Goal: Task Accomplishment & Management: Manage account settings

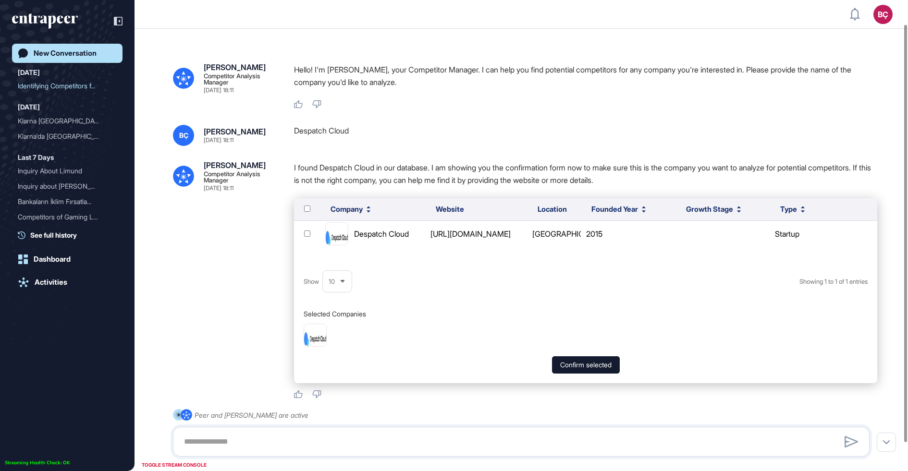
scroll to position [27, 0]
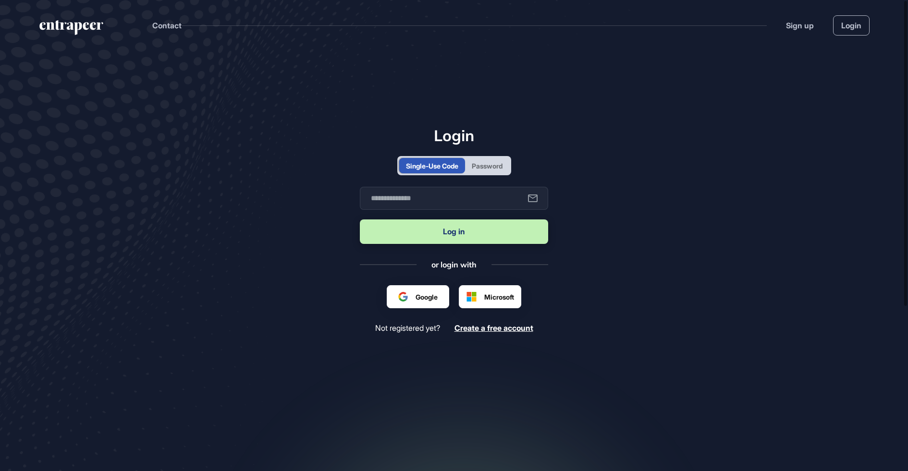
drag, startPoint x: 476, startPoint y: 157, endPoint x: 477, endPoint y: 163, distance: 6.4
click at [476, 158] on div "Single-Use Code Password" at bounding box center [454, 165] width 114 height 19
click at [478, 164] on div "Password" at bounding box center [487, 166] width 31 height 10
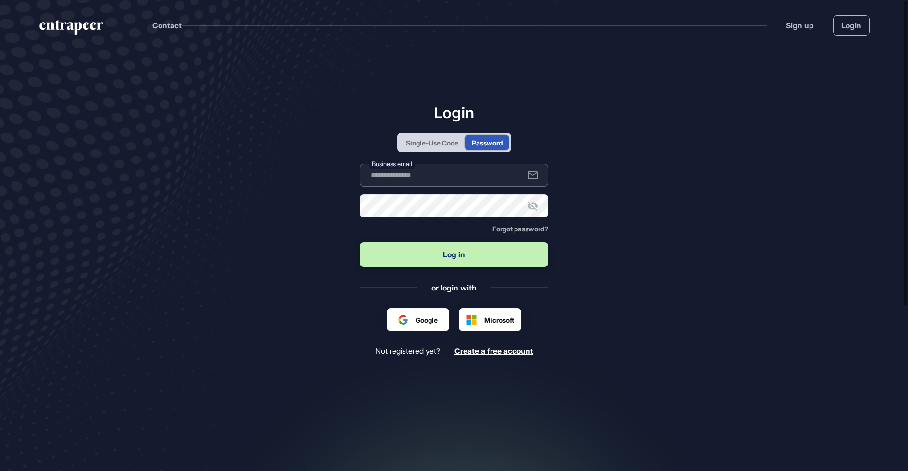
click at [404, 179] on input "text" at bounding box center [454, 175] width 188 height 23
type input "**********"
click at [414, 252] on button "Log in" at bounding box center [454, 255] width 188 height 25
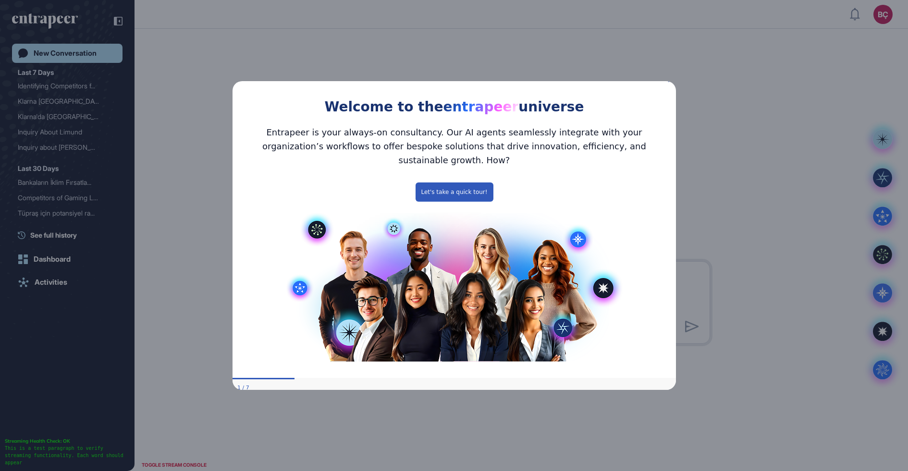
drag, startPoint x: 669, startPoint y: 86, endPoint x: 1116, endPoint y: 90, distance: 446.8
click at [669, 82] on icon "Close Preview" at bounding box center [670, 80] width 4 height 4
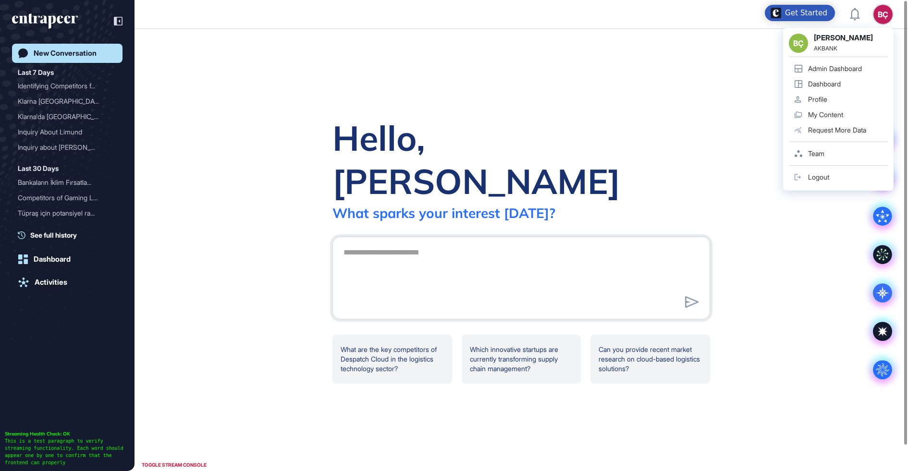
click at [847, 70] on div "Admin Dashboard" at bounding box center [835, 69] width 54 height 8
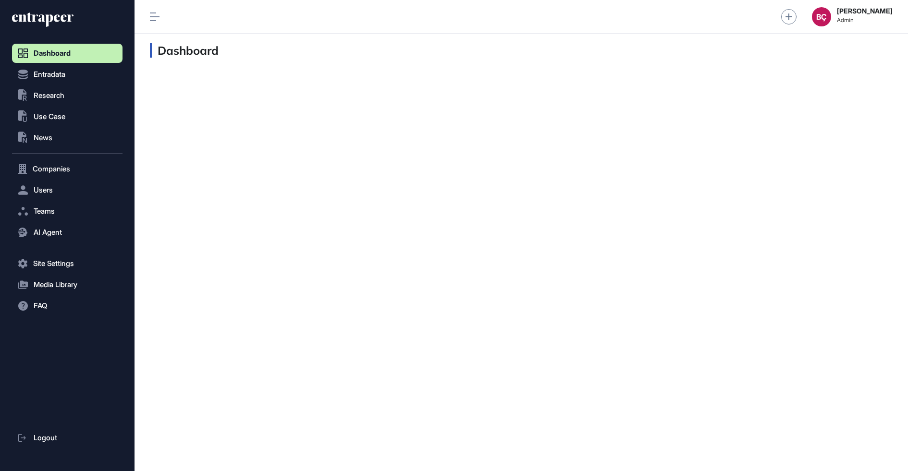
scroll to position [0, 0]
click at [45, 196] on button "Users" at bounding box center [67, 190] width 110 height 19
click at [48, 211] on span "User List" at bounding box center [44, 211] width 27 height 8
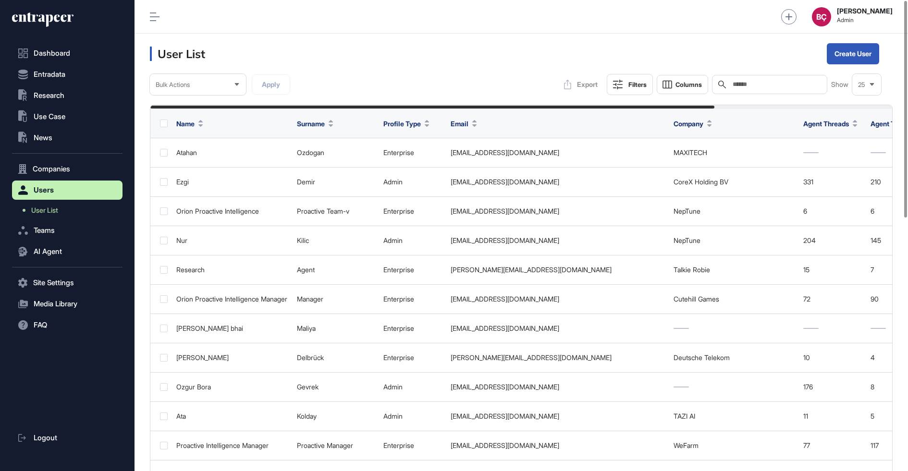
scroll to position [471, 773]
click at [774, 79] on div "Search" at bounding box center [769, 84] width 115 height 19
click at [769, 82] on input "text" at bounding box center [776, 85] width 89 height 8
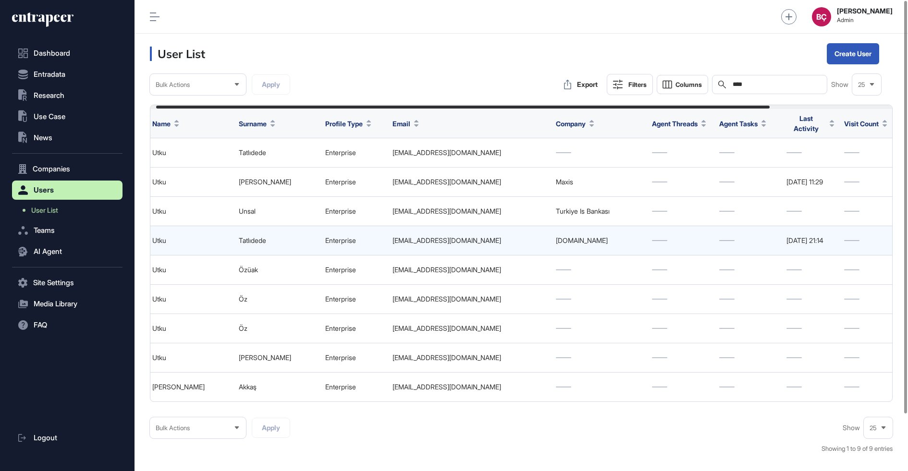
scroll to position [0, 25]
click at [478, 240] on td "utku.tatlidede@lcwaikiki.com" at bounding box center [468, 240] width 163 height 29
copy td "utku.tatlidede@lcwaikiki.com"
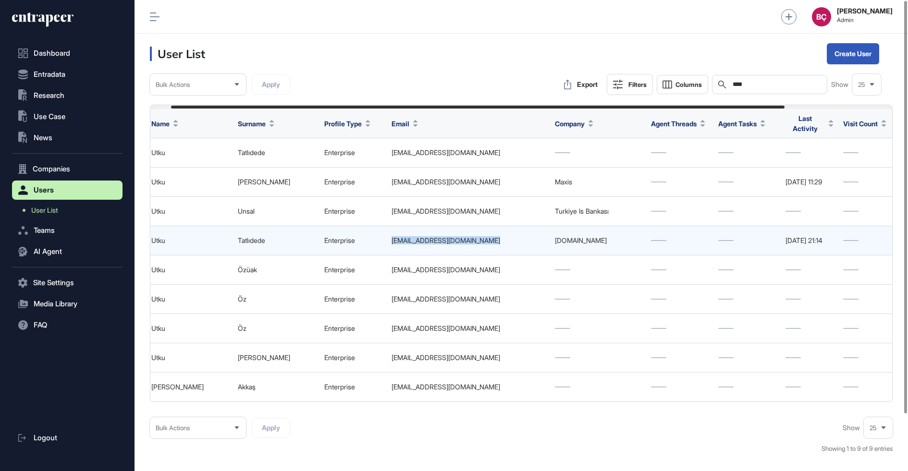
click at [493, 231] on td "utku.tatlidede@lcwaikiki.com" at bounding box center [468, 240] width 163 height 29
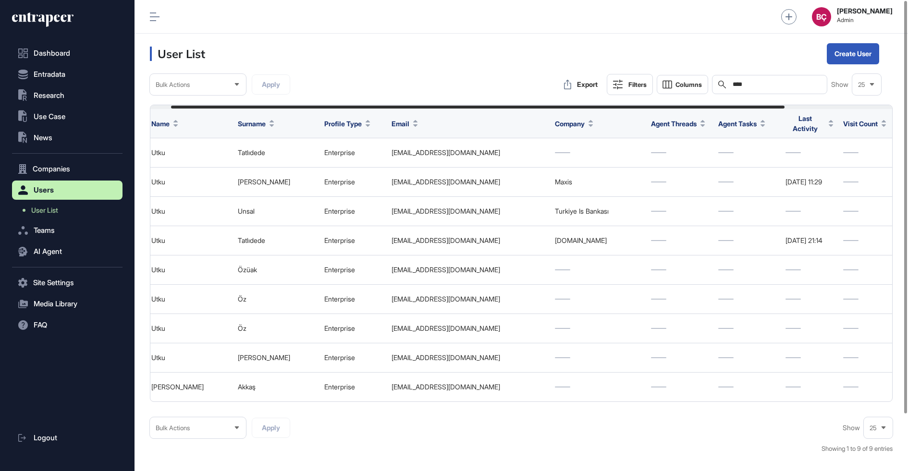
click at [739, 103] on div "Bulk Actions Apply Export Filters Columns Search **** Show 25 Name Surname Prof…" at bounding box center [521, 269] width 743 height 390
click at [768, 78] on div "Search ****" at bounding box center [769, 84] width 115 height 19
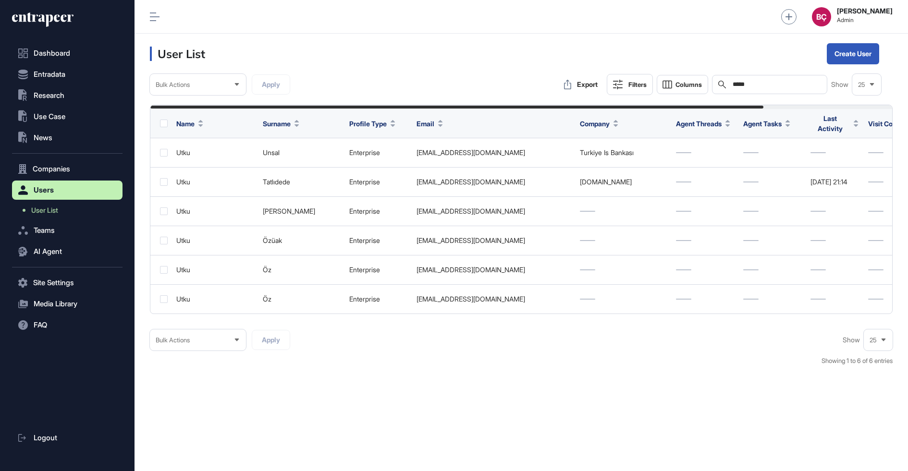
type input "*****"
click at [38, 22] on icon at bounding box center [42, 19] width 61 height 15
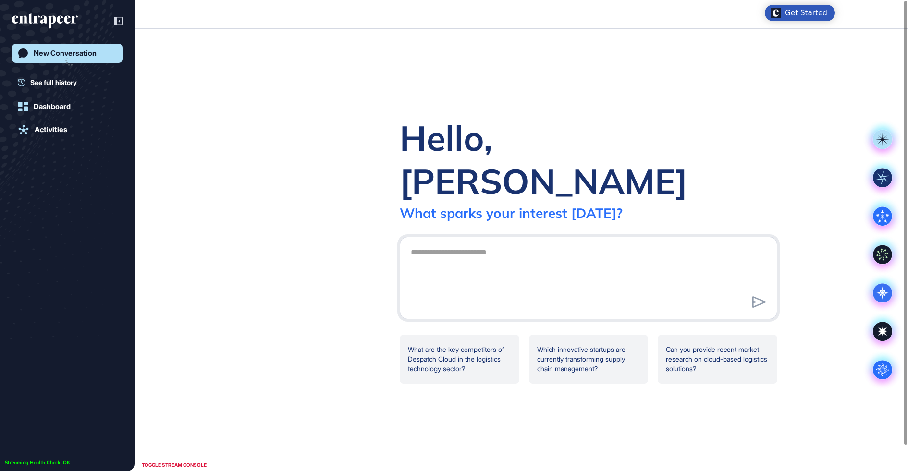
scroll to position [0, 0]
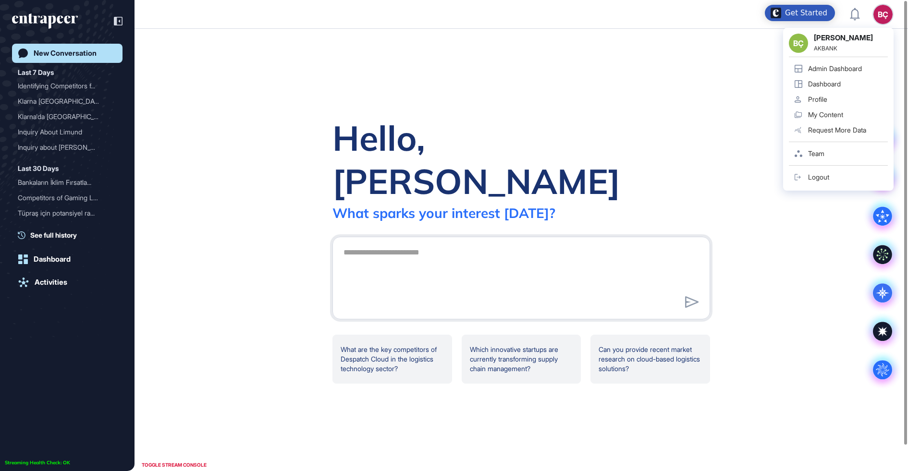
click at [883, 15] on div "BÇ BÇ Beril Çiftci AKBANK Admin Dashboard Dashboard Profile My Content Request …" at bounding box center [882, 14] width 19 height 19
click at [820, 68] on div "Admin Dashboard" at bounding box center [835, 69] width 54 height 8
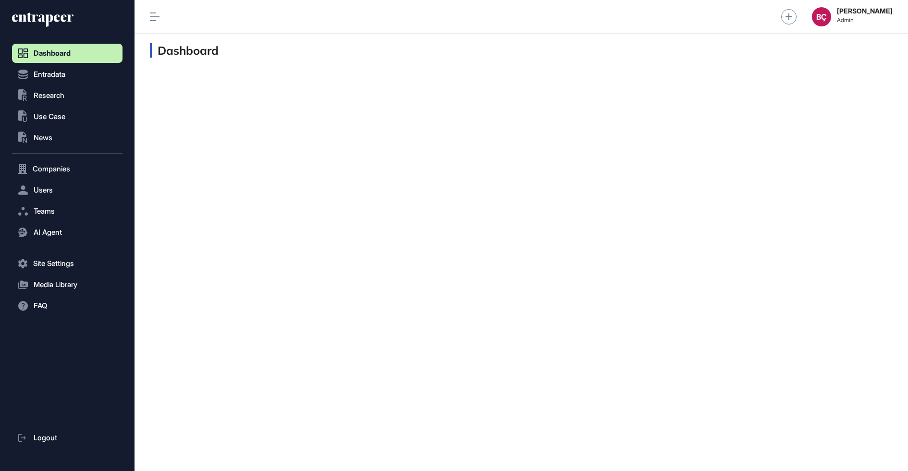
scroll to position [0, 0]
click at [43, 238] on button "AI Agent" at bounding box center [67, 232] width 110 height 19
click at [43, 211] on span "Teams" at bounding box center [44, 212] width 21 height 8
click at [56, 233] on span "Team List" at bounding box center [45, 232] width 29 height 8
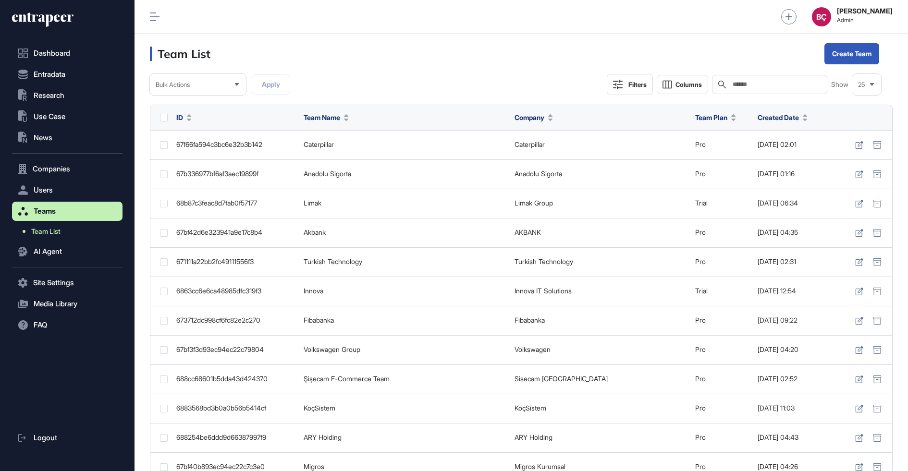
scroll to position [471, 773]
click at [761, 82] on input "text" at bounding box center [776, 85] width 89 height 8
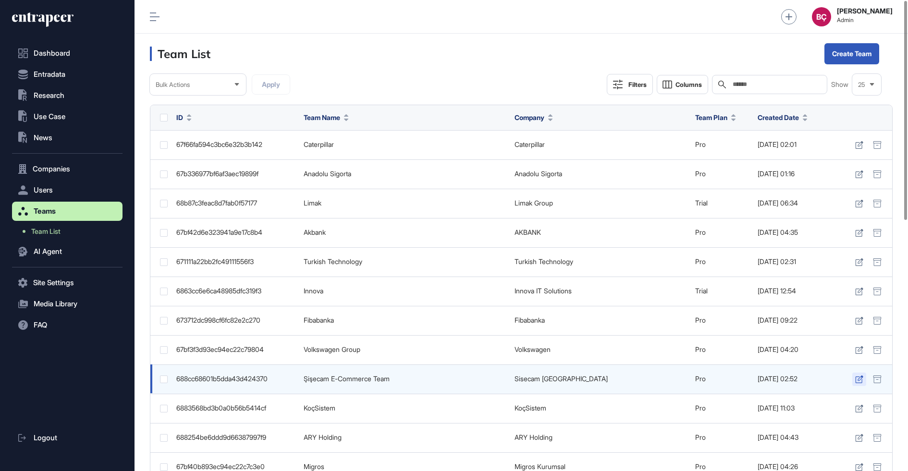
click at [856, 381] on icon at bounding box center [859, 380] width 8 height 8
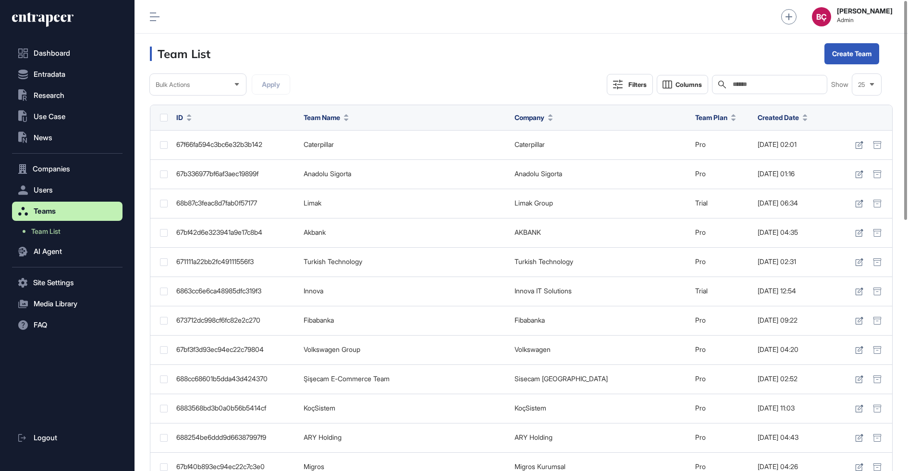
scroll to position [471, 773]
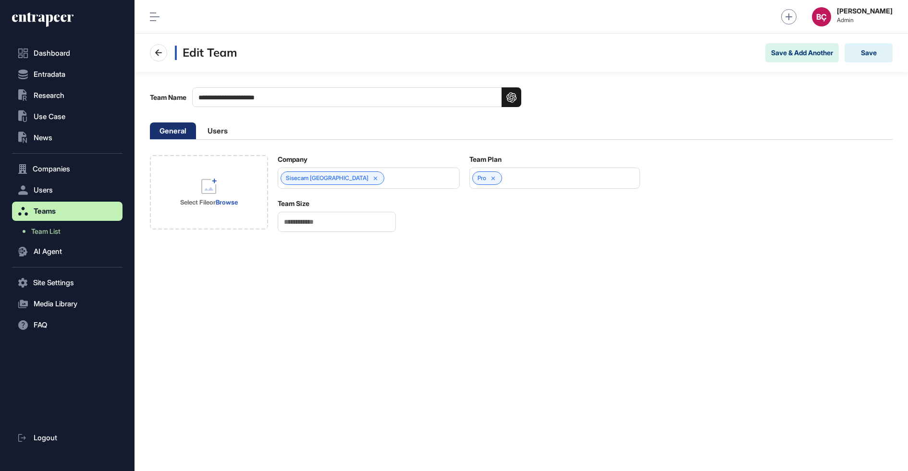
click at [196, 123] on ul "General Users" at bounding box center [193, 131] width 87 height 17
click at [205, 123] on li "Users" at bounding box center [217, 131] width 39 height 17
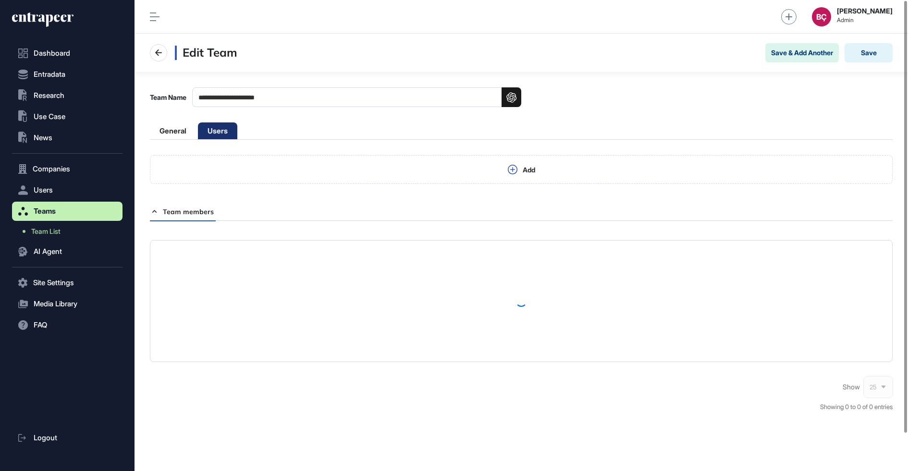
scroll to position [471, 773]
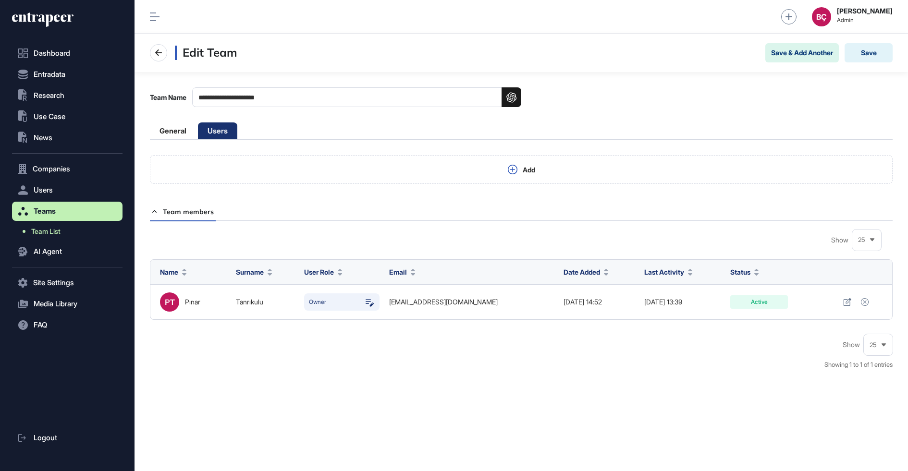
click at [50, 232] on span "Team List" at bounding box center [45, 232] width 29 height 8
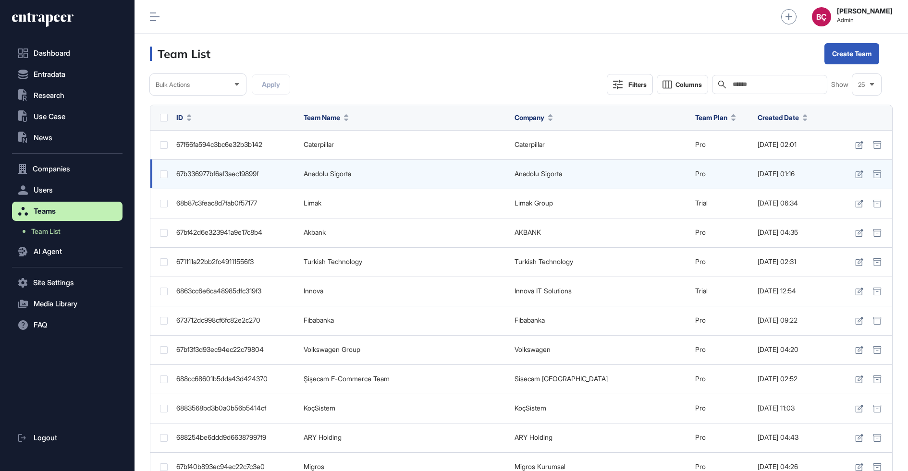
scroll to position [471, 773]
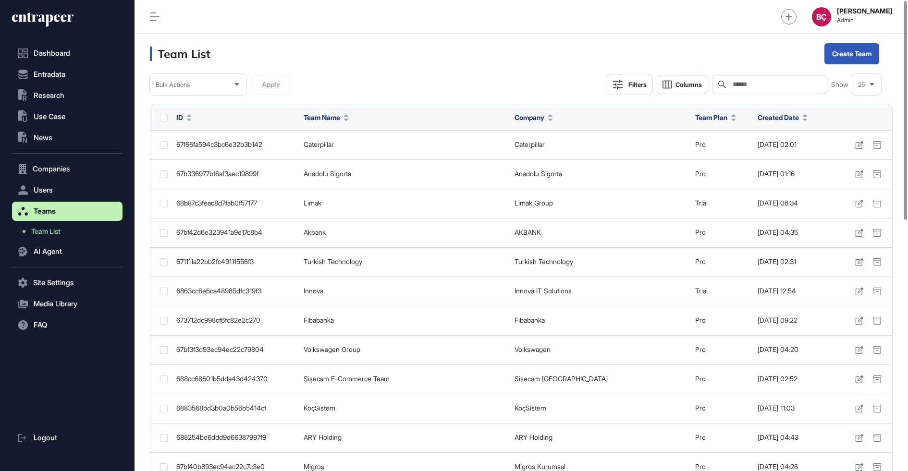
click at [776, 84] on input "text" at bounding box center [776, 85] width 89 height 8
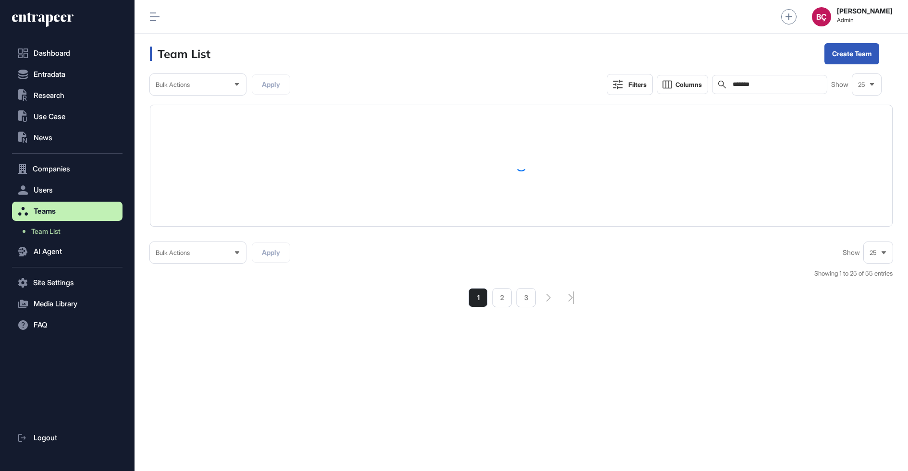
scroll to position [471, 773]
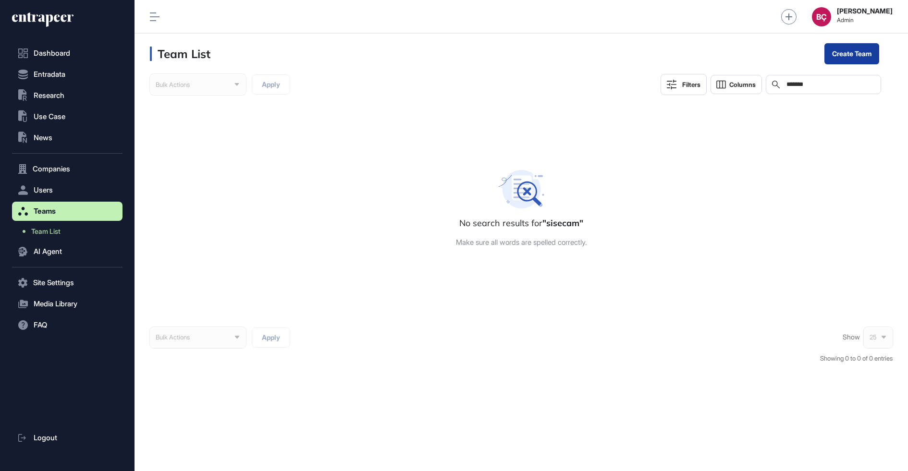
type input "*******"
click at [852, 53] on link "Create Team" at bounding box center [851, 53] width 55 height 21
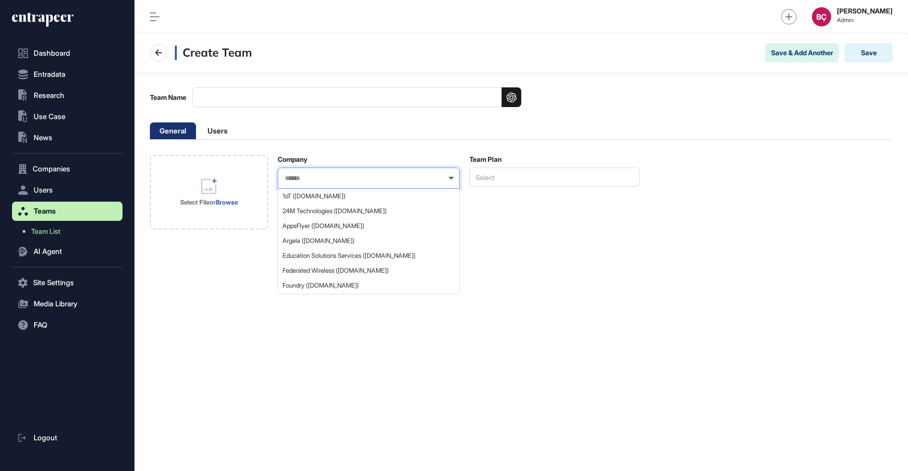
click at [302, 179] on input "text" at bounding box center [362, 178] width 157 height 8
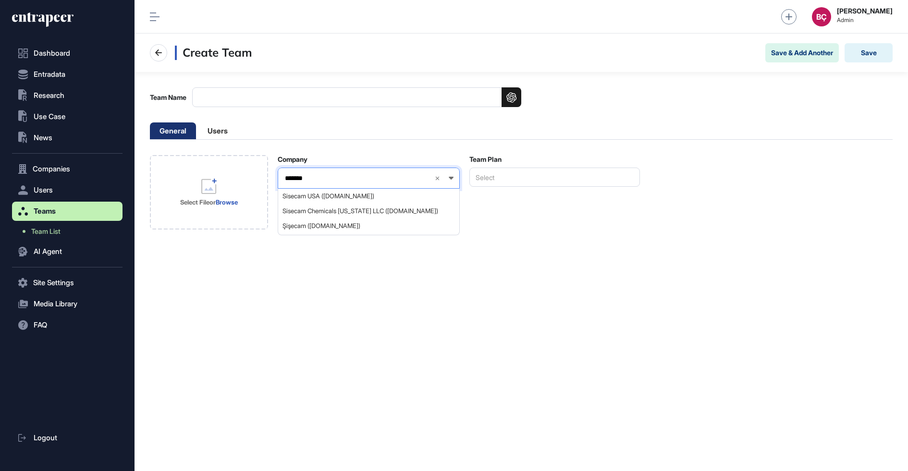
type input "*******"
click at [272, 281] on div "Create Team Save & Add Another Save Team Name General Users Select File or Brow…" at bounding box center [521, 253] width 773 height 438
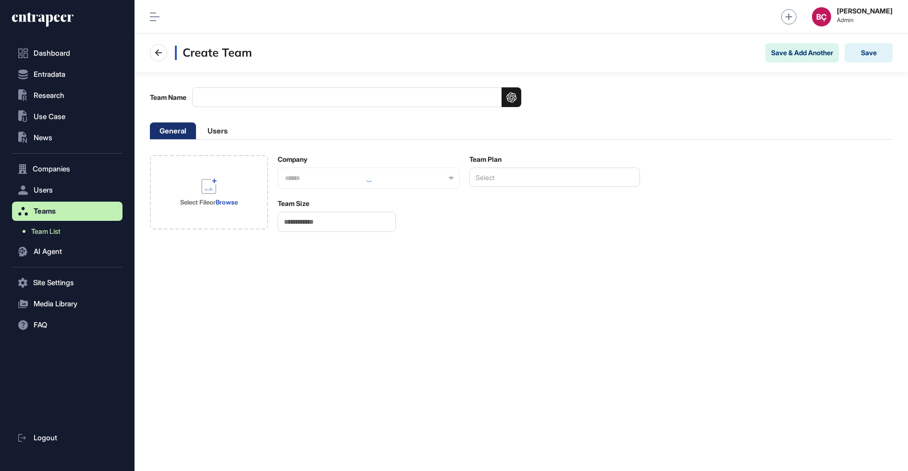
click at [77, 230] on link "Team List" at bounding box center [70, 231] width 106 height 17
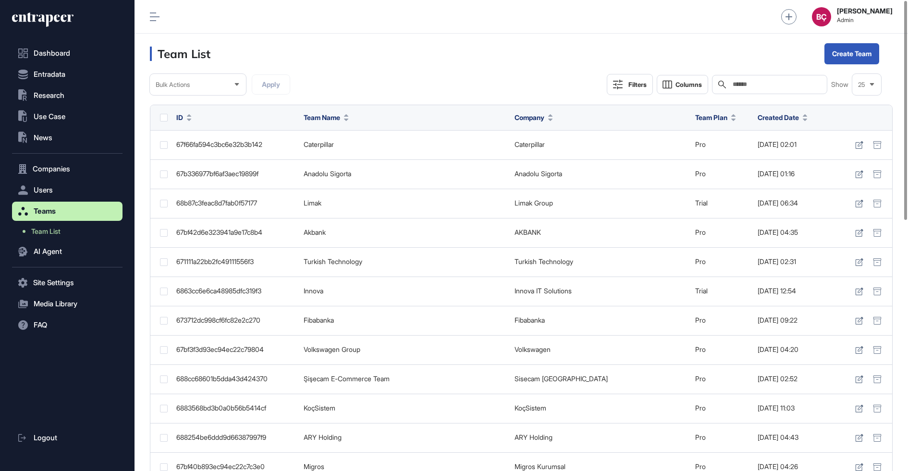
scroll to position [471, 773]
drag, startPoint x: 48, startPoint y: 186, endPoint x: 49, endPoint y: 193, distance: 7.5
click at [48, 186] on span "Users" at bounding box center [43, 190] width 19 height 8
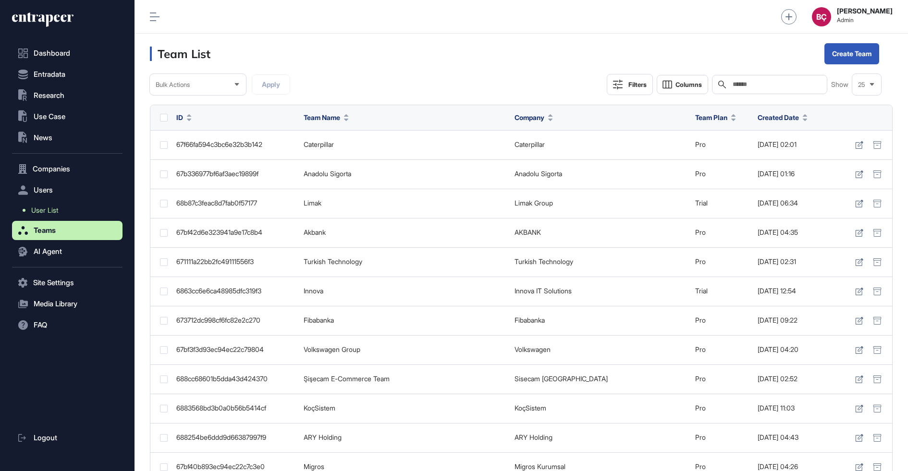
drag, startPoint x: 61, startPoint y: 214, endPoint x: 101, endPoint y: 210, distance: 40.5
click at [61, 214] on link "User List" at bounding box center [70, 210] width 106 height 17
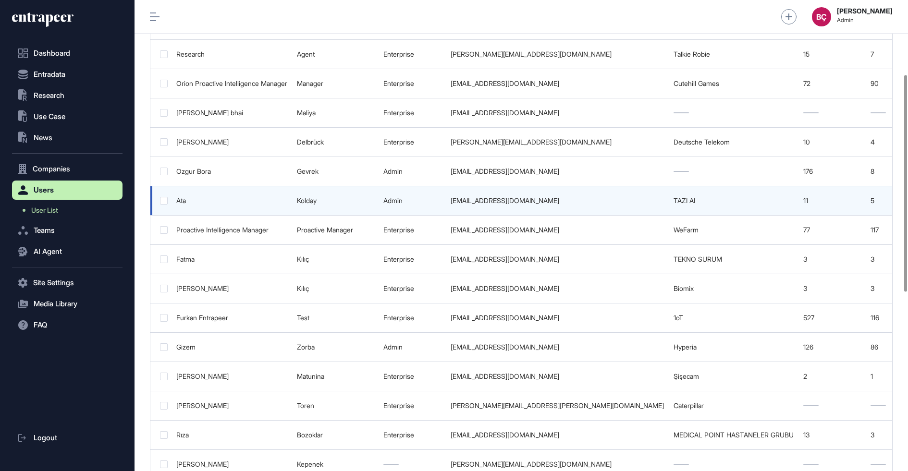
scroll to position [232, 0]
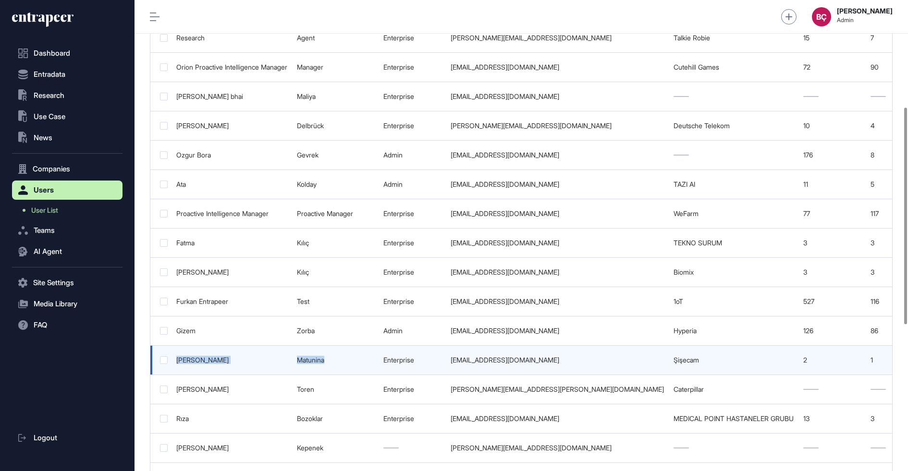
drag, startPoint x: 347, startPoint y: 353, endPoint x: 178, endPoint y: 353, distance: 168.6
click at [178, 353] on tr "Anastasia Matunina enterprise amatunina@sisecam.com Şişecam 2 1 Sep 15, 2025 06…" at bounding box center [656, 360] width 1012 height 29
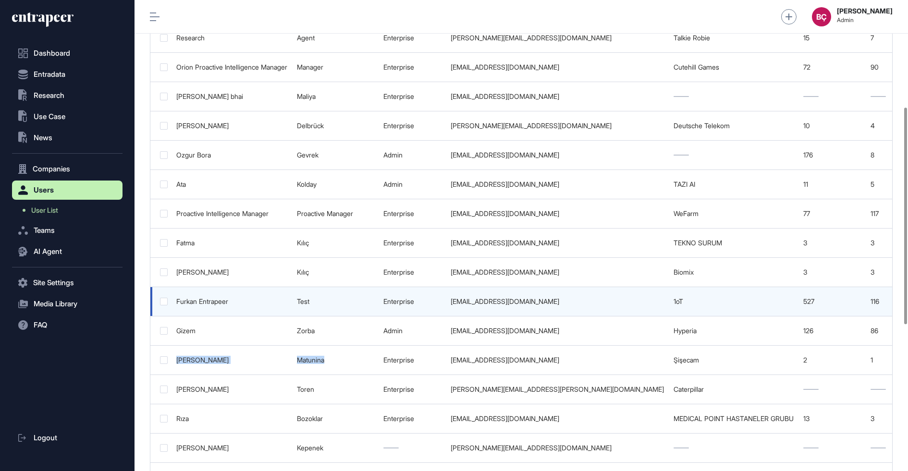
copy tr "Anastasia Matunina"
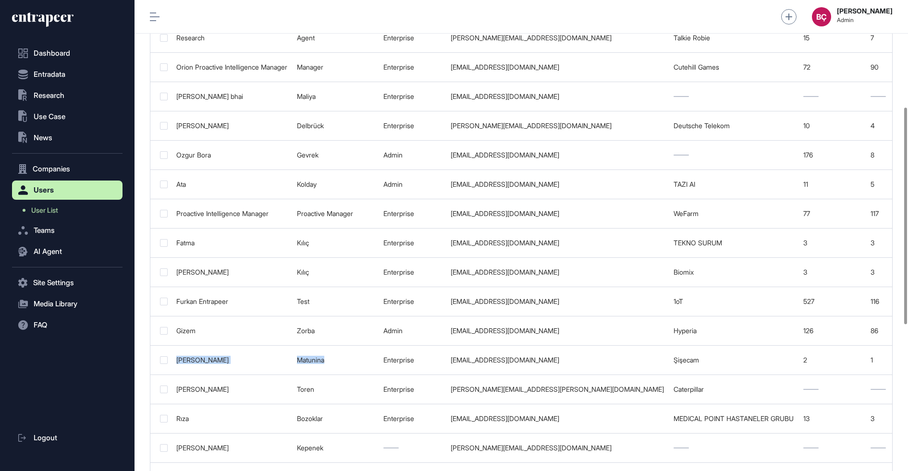
click at [45, 20] on icon at bounding box center [42, 19] width 61 height 15
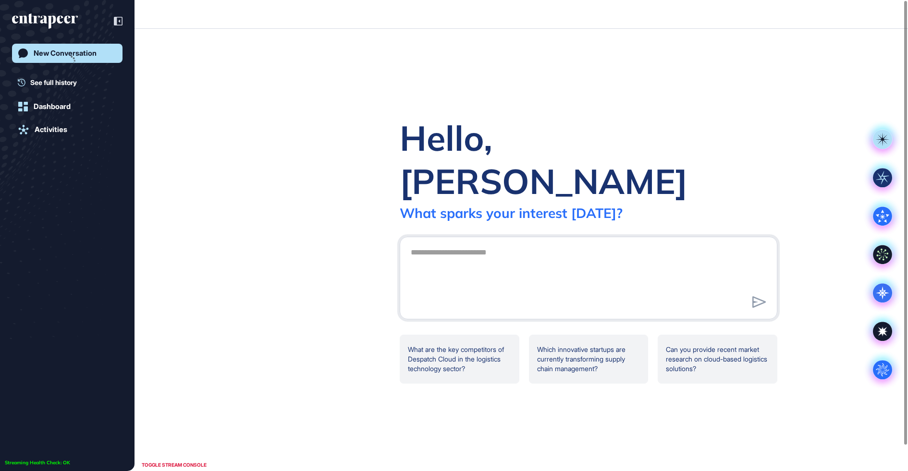
scroll to position [0, 0]
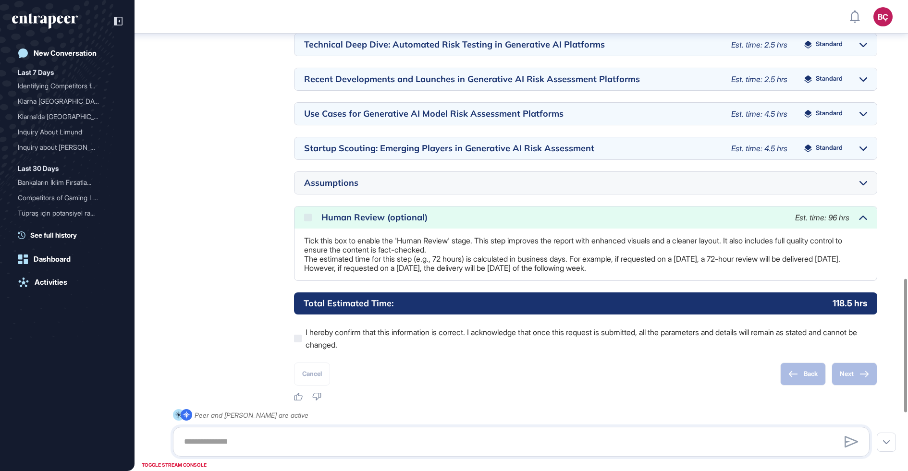
scroll to position [1182, 0]
